Goal: Task Accomplishment & Management: Manage account settings

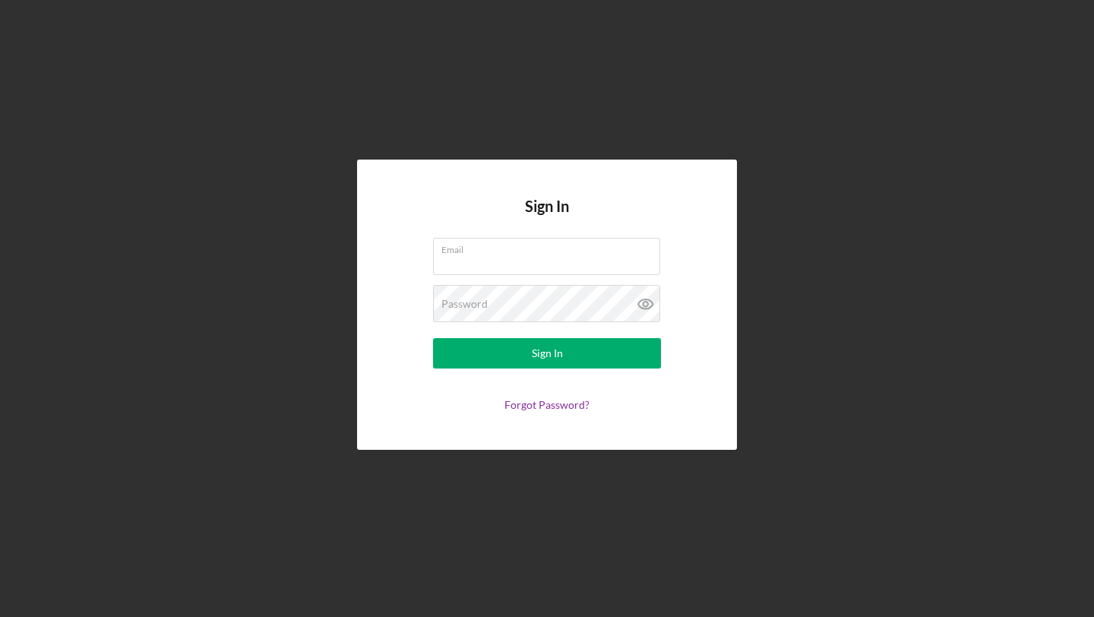
type input "[EMAIL_ADDRESS][DOMAIN_NAME]"
click at [433, 371] on form "Email [EMAIL_ADDRESS][DOMAIN_NAME] Password Sign In Forgot Password?" at bounding box center [547, 324] width 304 height 173
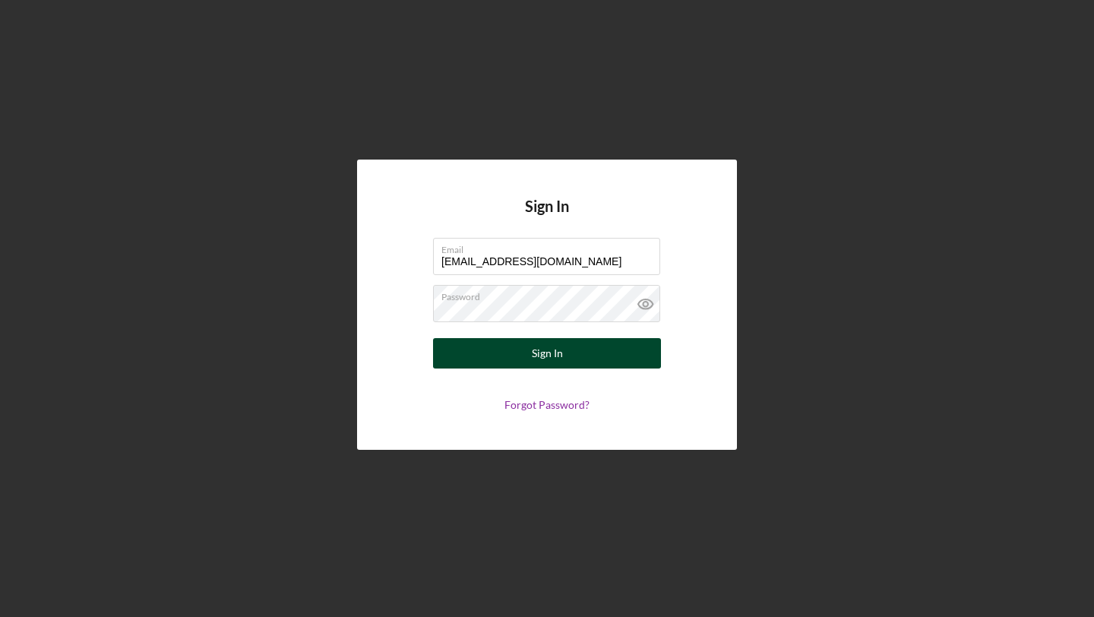
click at [462, 356] on button "Sign In" at bounding box center [547, 353] width 228 height 30
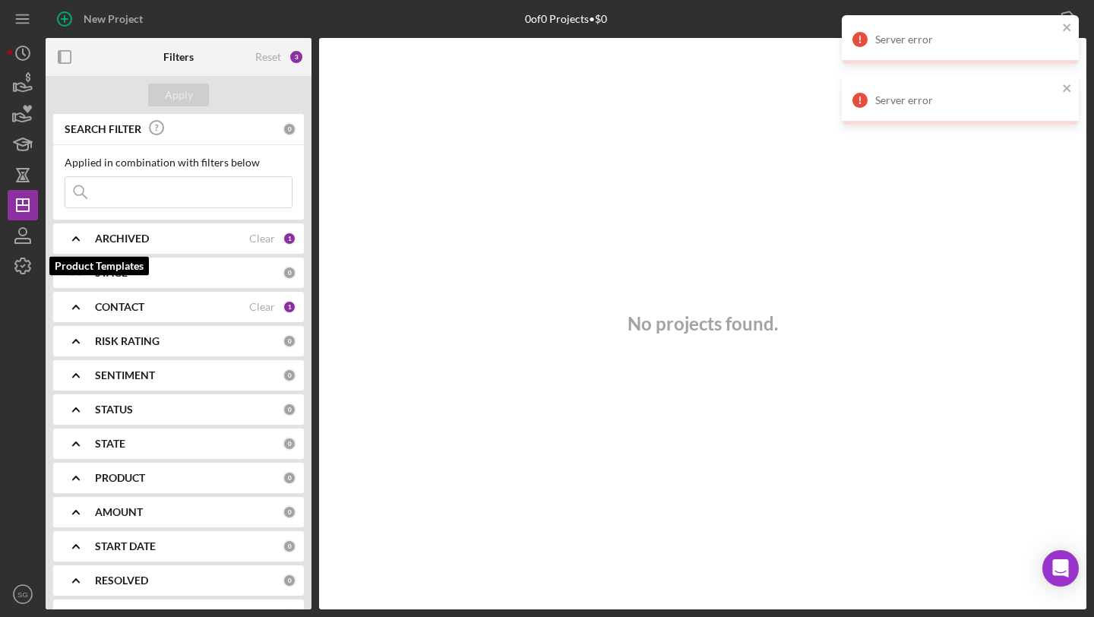
click at [23, 263] on icon "button" at bounding box center [23, 266] width 38 height 38
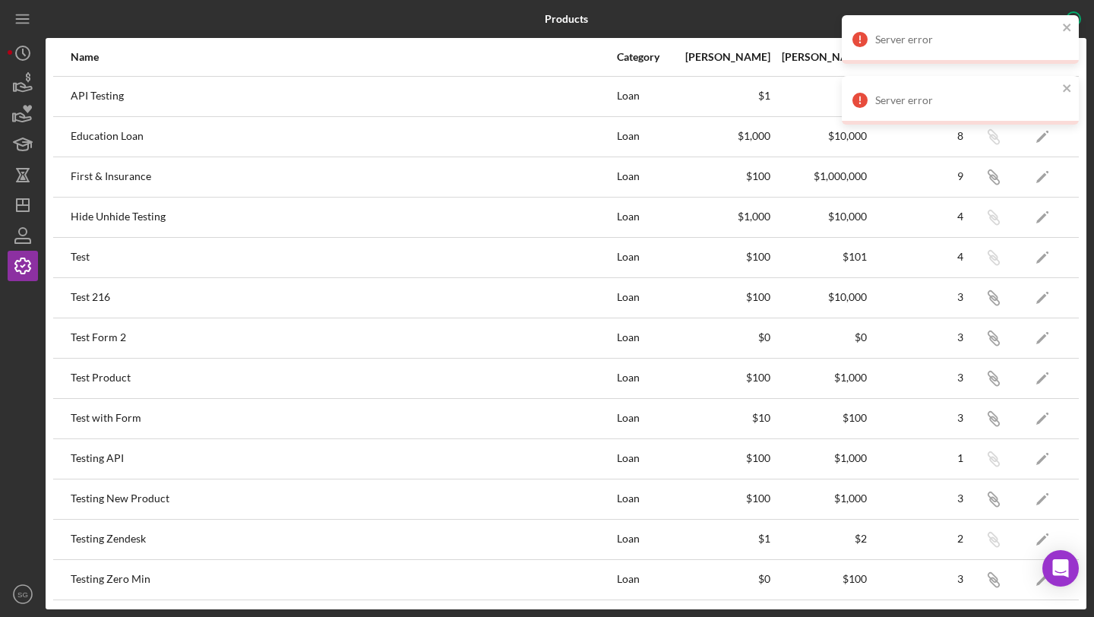
click at [1011, 30] on div "Server error" at bounding box center [955, 39] width 214 height 24
click at [919, 43] on div "Server error" at bounding box center [966, 39] width 182 height 12
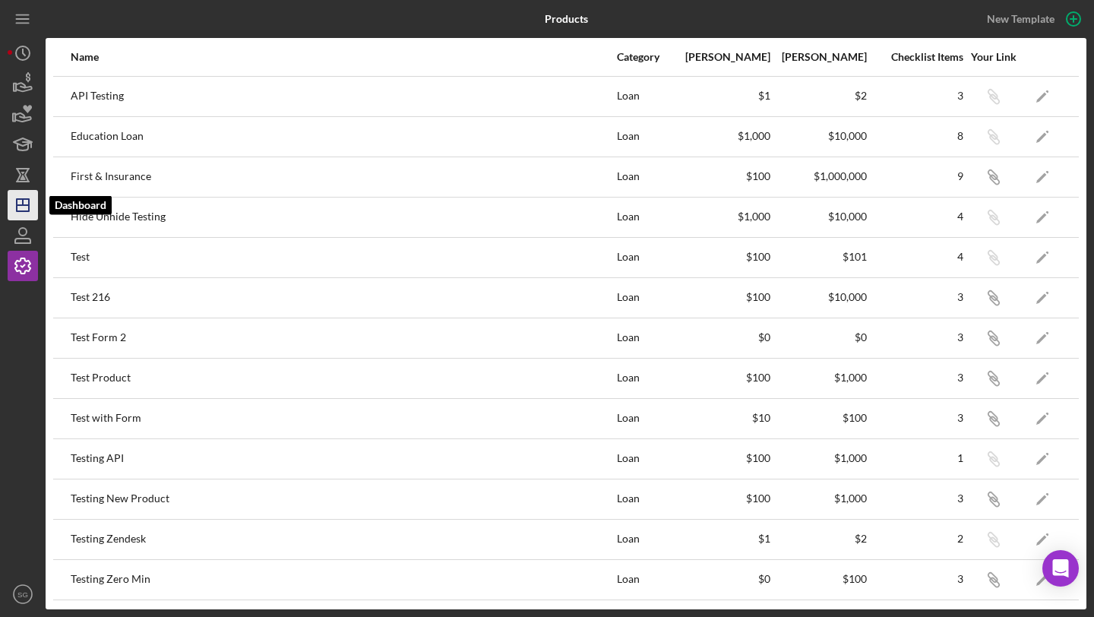
click at [25, 214] on icon "Icon/Dashboard" at bounding box center [23, 205] width 38 height 38
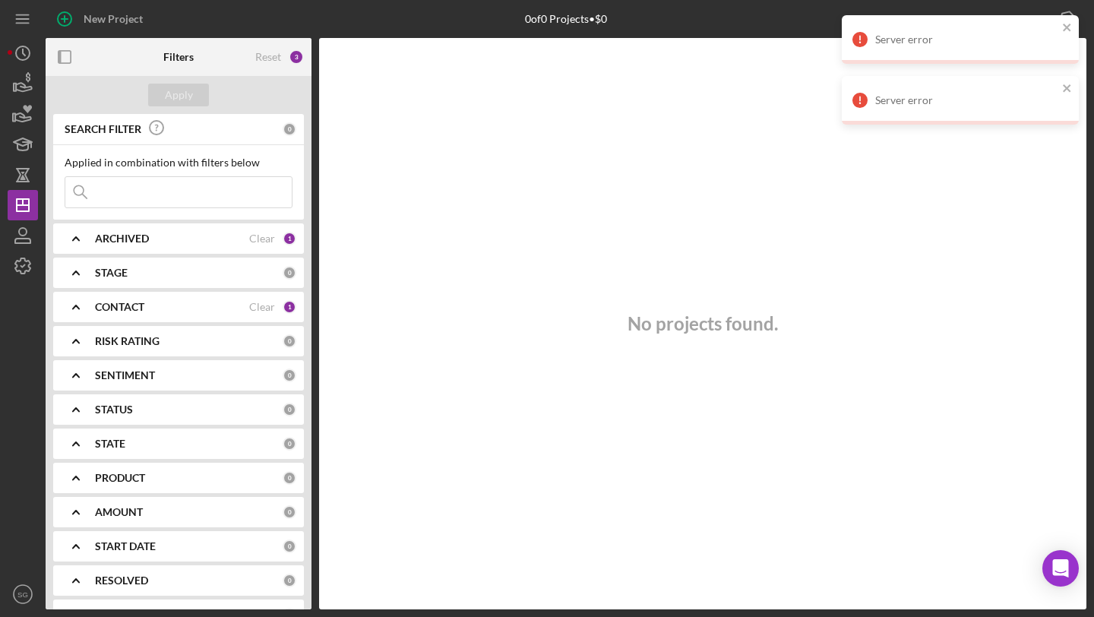
click at [267, 49] on div "Reset 3" at bounding box center [279, 57] width 49 height 38
click at [267, 59] on div "Reset" at bounding box center [268, 57] width 26 height 12
click at [182, 97] on div "Apply" at bounding box center [179, 95] width 28 height 23
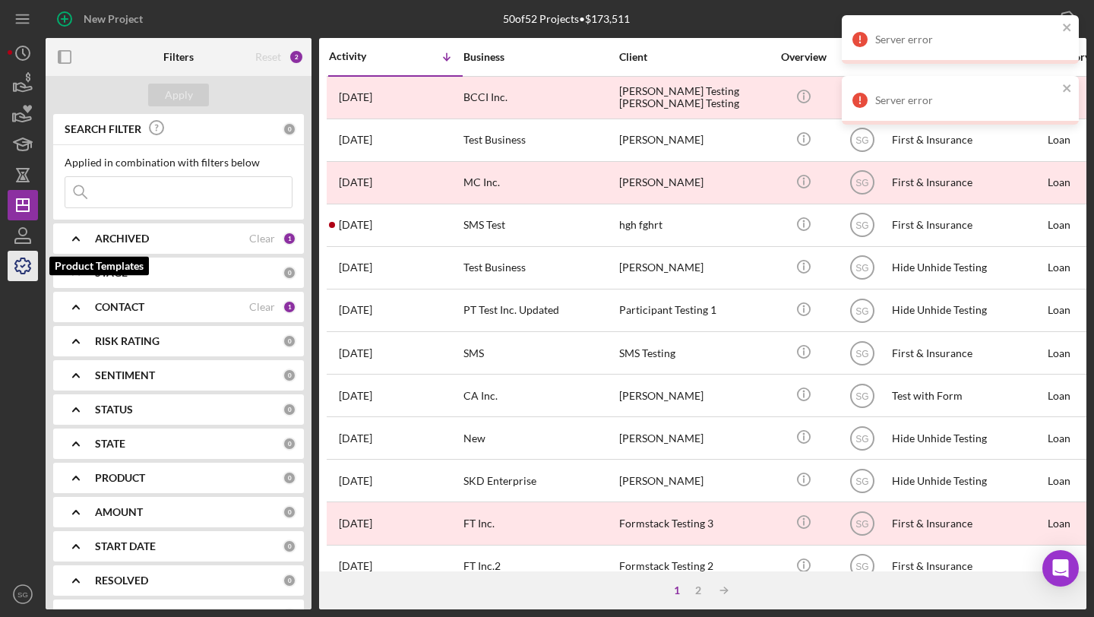
click at [11, 266] on icon "button" at bounding box center [23, 266] width 38 height 38
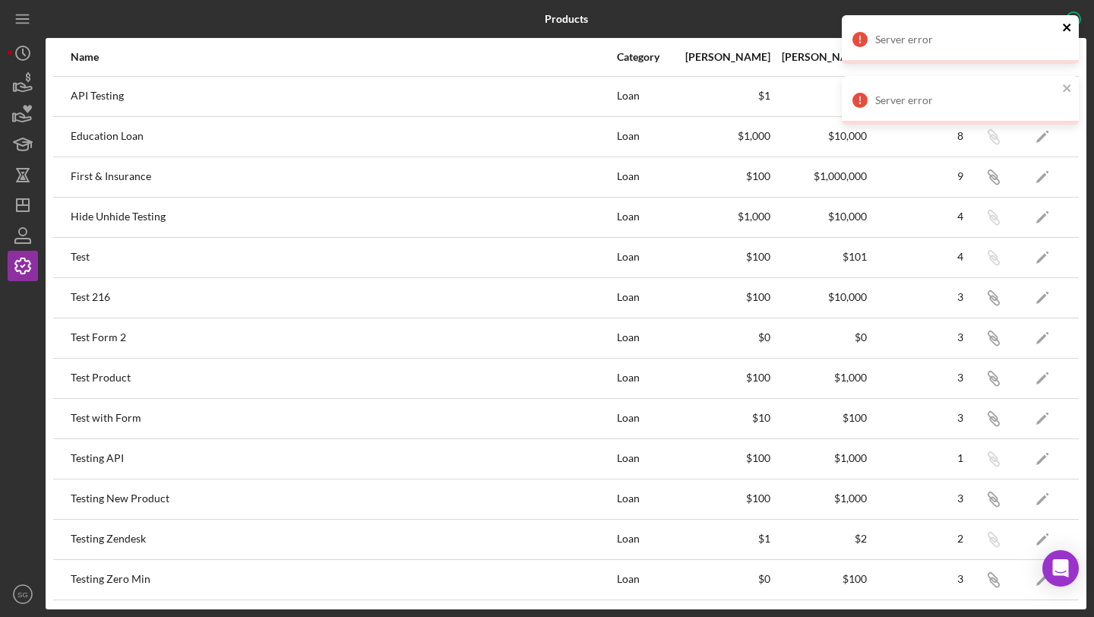
click at [1064, 27] on icon "close" at bounding box center [1067, 27] width 11 height 12
click at [1066, 24] on icon "close" at bounding box center [1067, 27] width 11 height 12
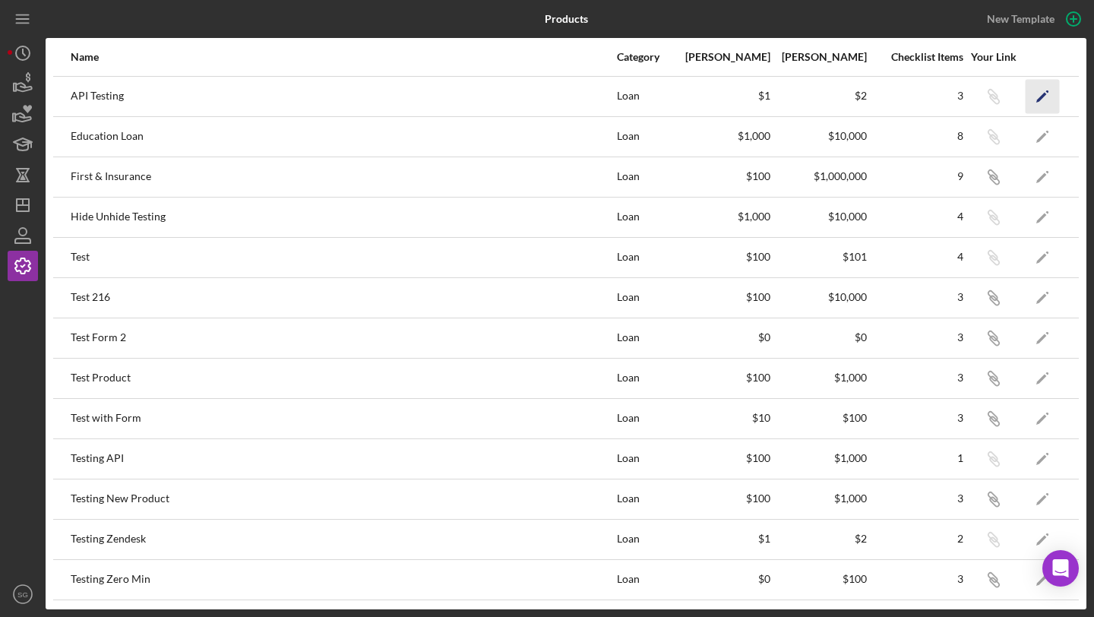
click at [1040, 101] on icon "Icon/Edit" at bounding box center [1043, 96] width 34 height 34
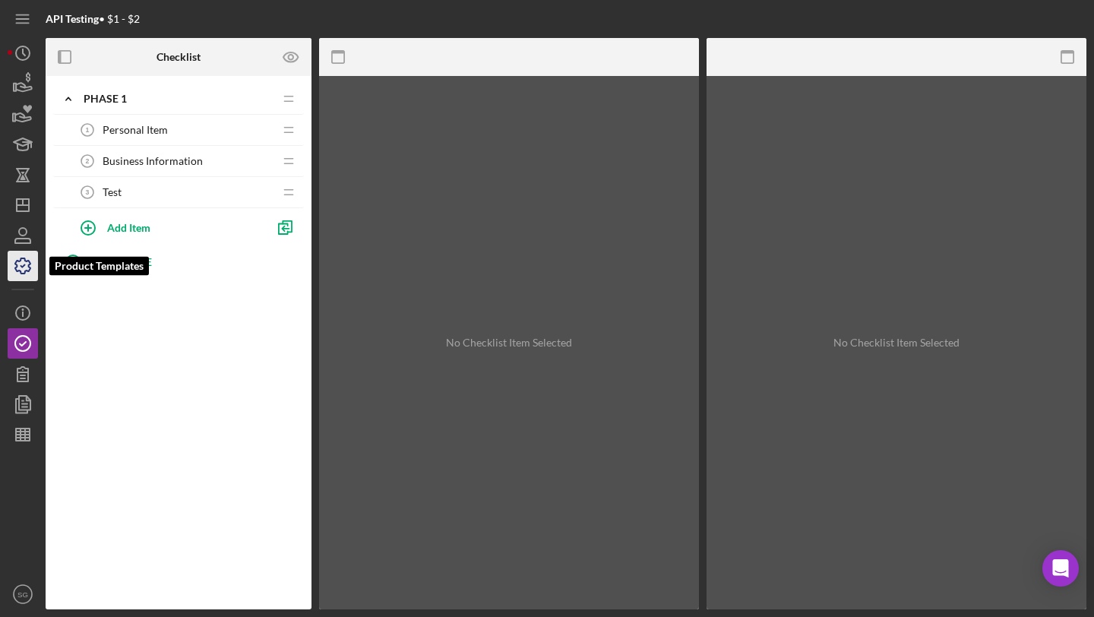
click at [23, 261] on icon "button" at bounding box center [23, 266] width 38 height 38
